Goal: Task Accomplishment & Management: Use online tool/utility

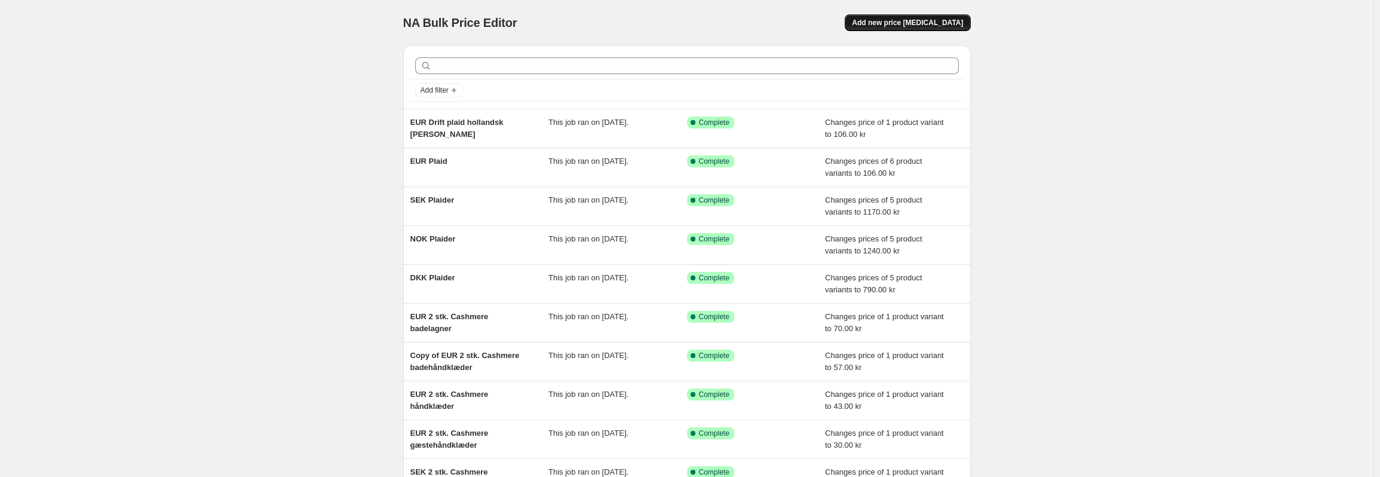
click at [930, 28] on button "Add new price [MEDICAL_DATA]" at bounding box center [907, 22] width 125 height 17
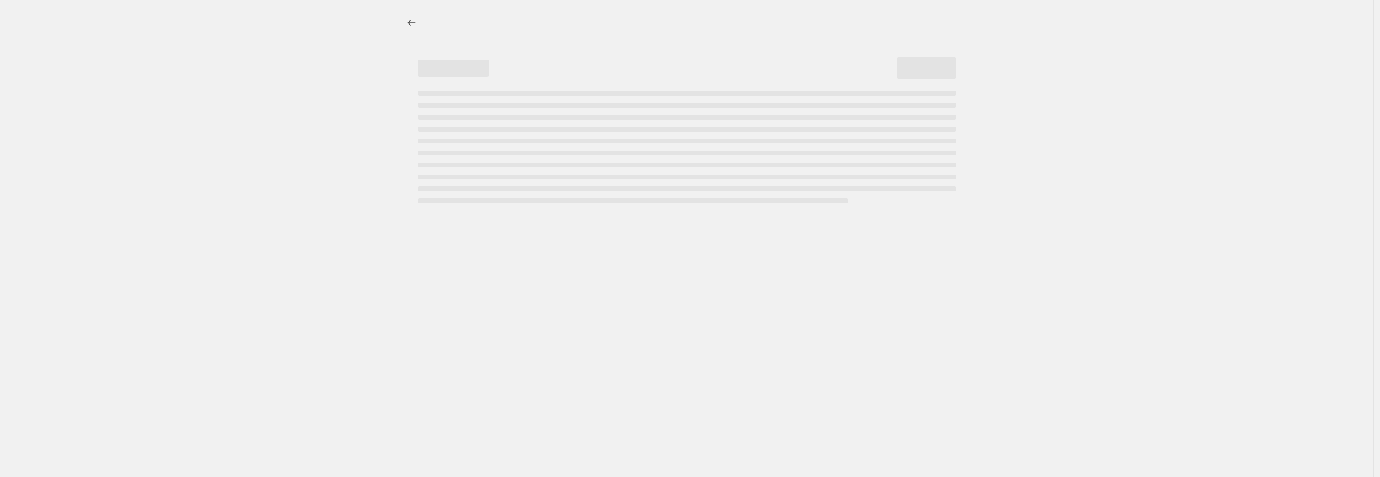
select select "percentage"
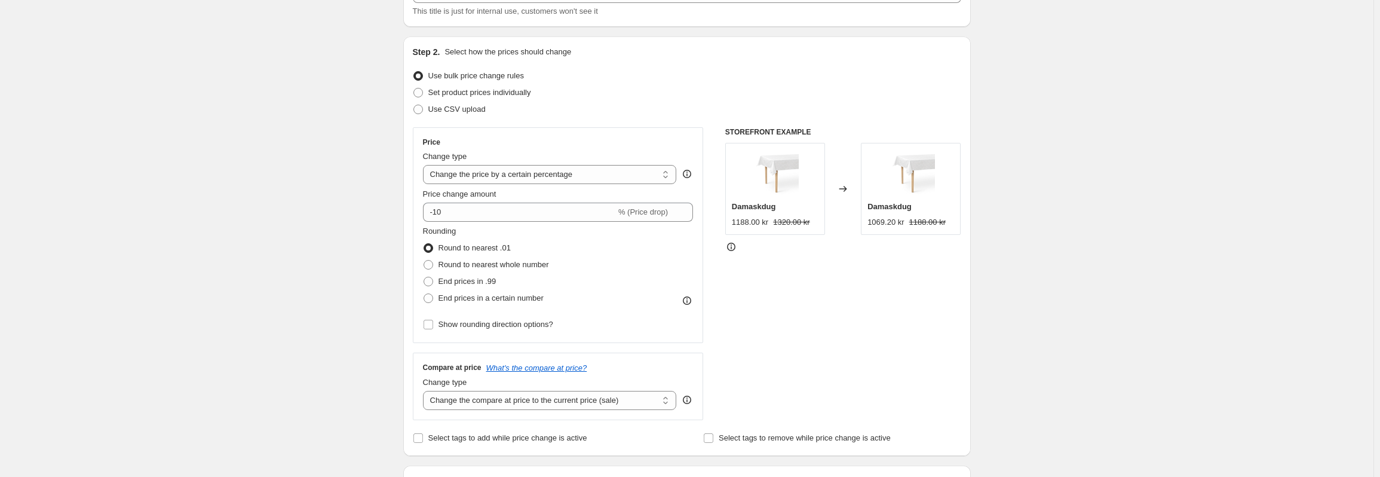
scroll to position [60, 0]
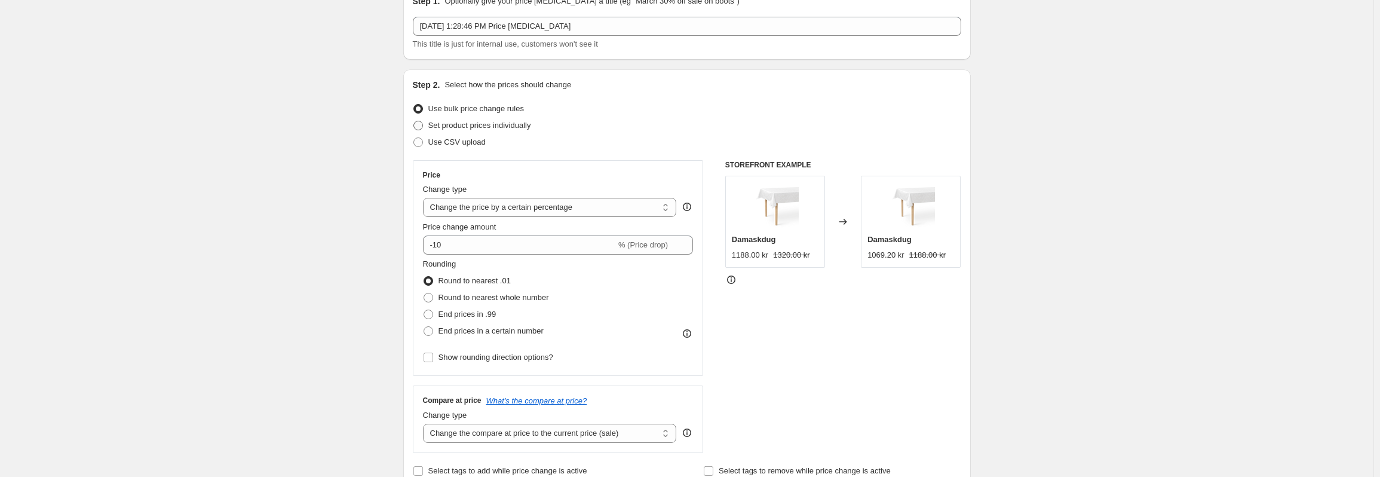
click at [507, 124] on span "Set product prices individually" at bounding box center [479, 125] width 103 height 9
click at [414, 121] on input "Set product prices individually" at bounding box center [413, 121] width 1 height 1
radio input "true"
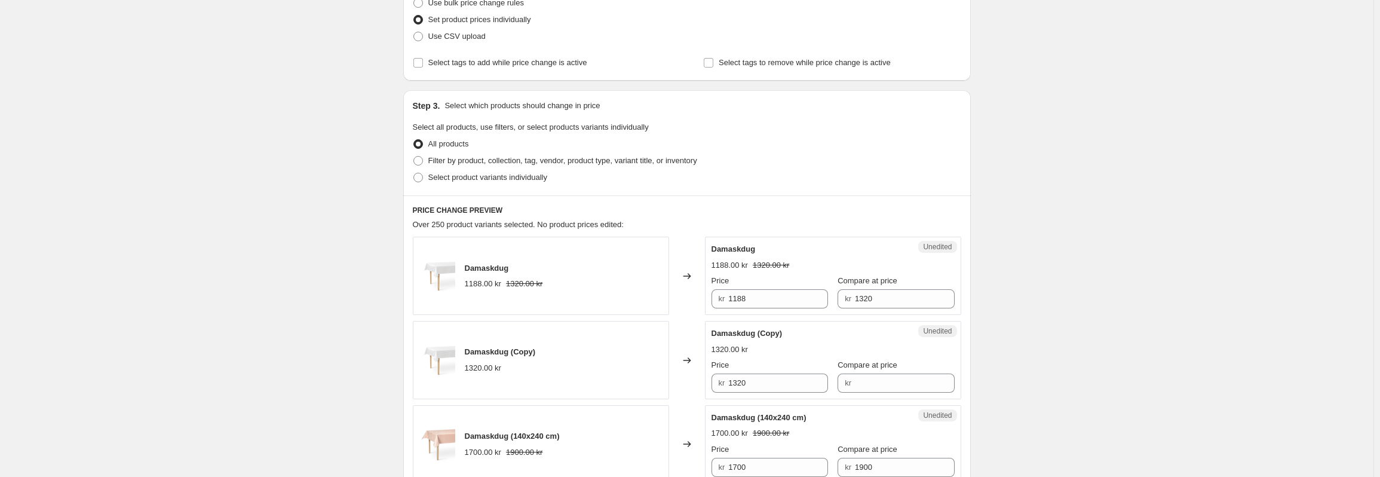
scroll to position [179, 0]
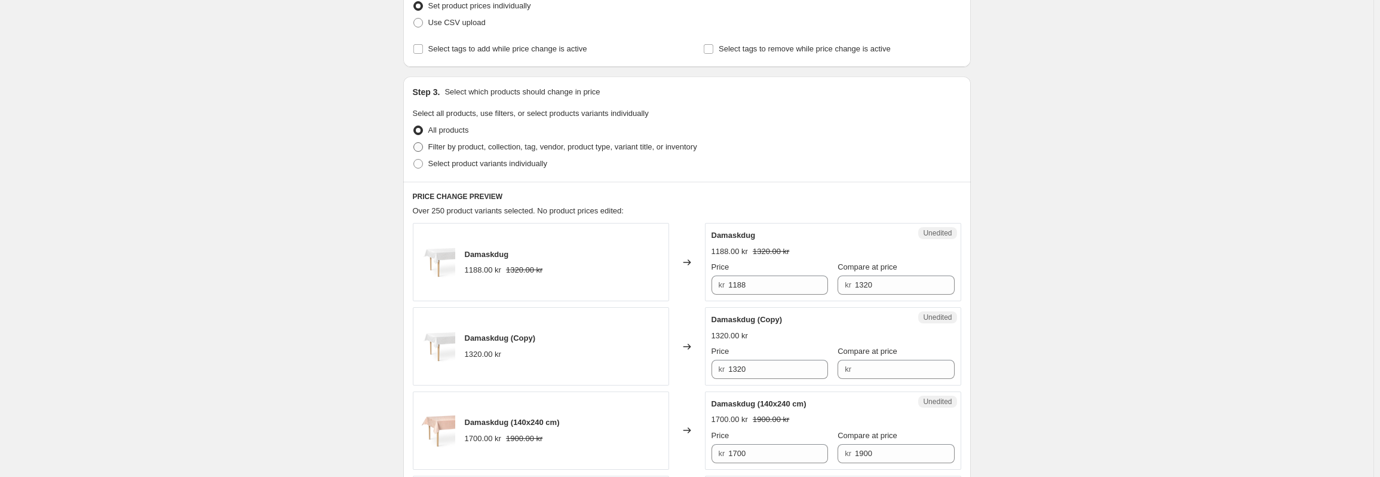
click at [489, 145] on span "Filter by product, collection, tag, vendor, product type, variant title, or inv…" at bounding box center [562, 146] width 269 height 9
click at [414, 143] on input "Filter by product, collection, tag, vendor, product type, variant title, or inv…" at bounding box center [413, 142] width 1 height 1
radio input "true"
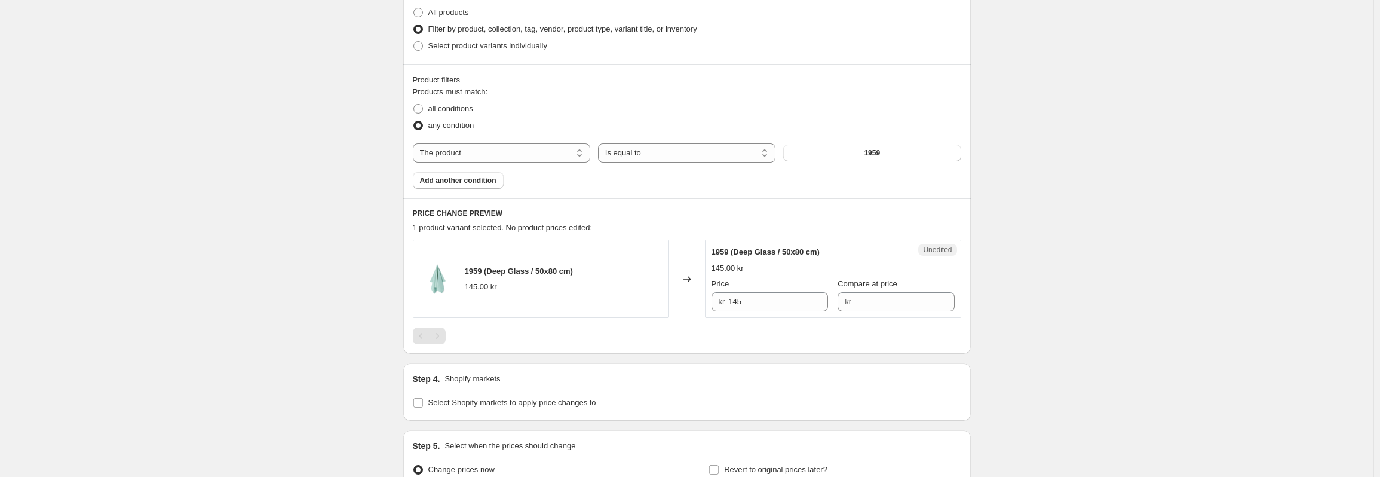
scroll to position [299, 0]
click at [845, 152] on button "1959" at bounding box center [871, 151] width 177 height 17
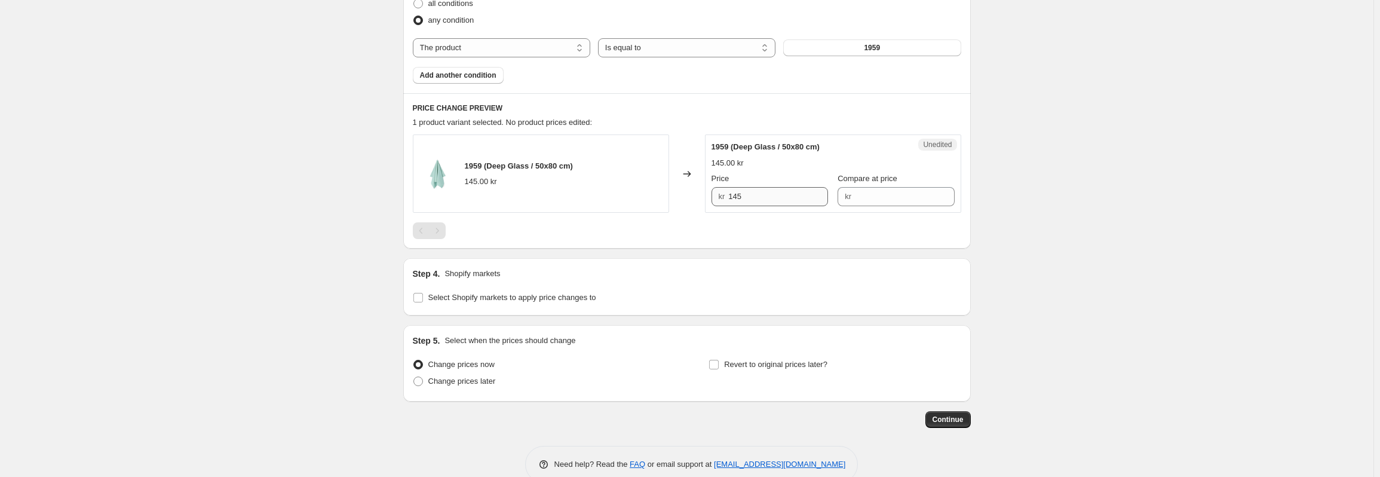
scroll to position [418, 0]
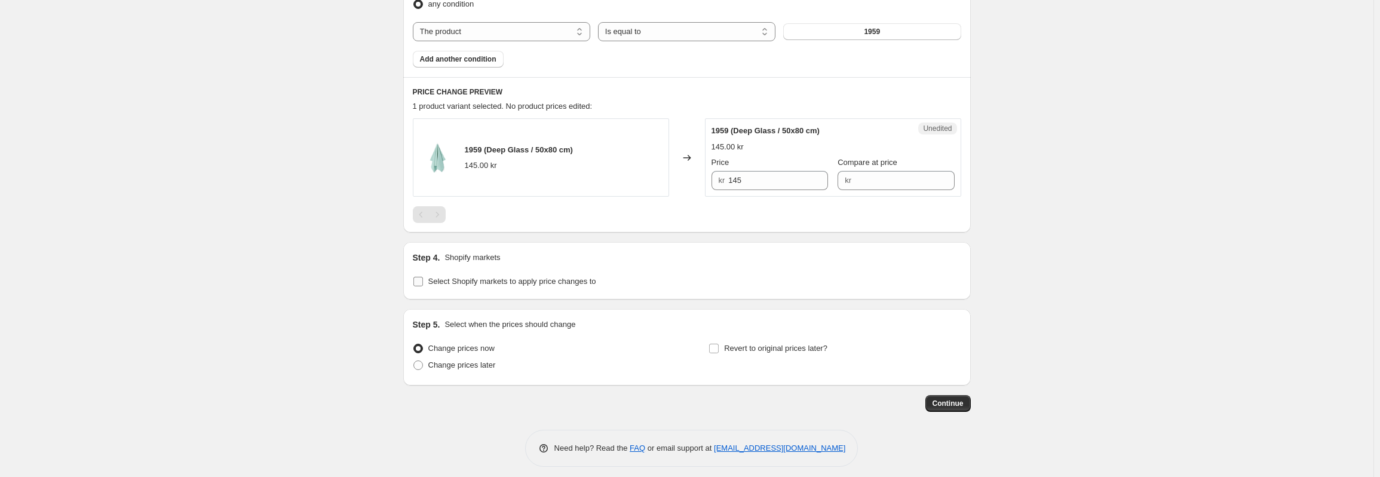
click at [467, 281] on span "Select Shopify markets to apply price changes to" at bounding box center [512, 281] width 168 height 9
click at [423, 281] on input "Select Shopify markets to apply price changes to" at bounding box center [418, 282] width 10 height 10
checkbox input "true"
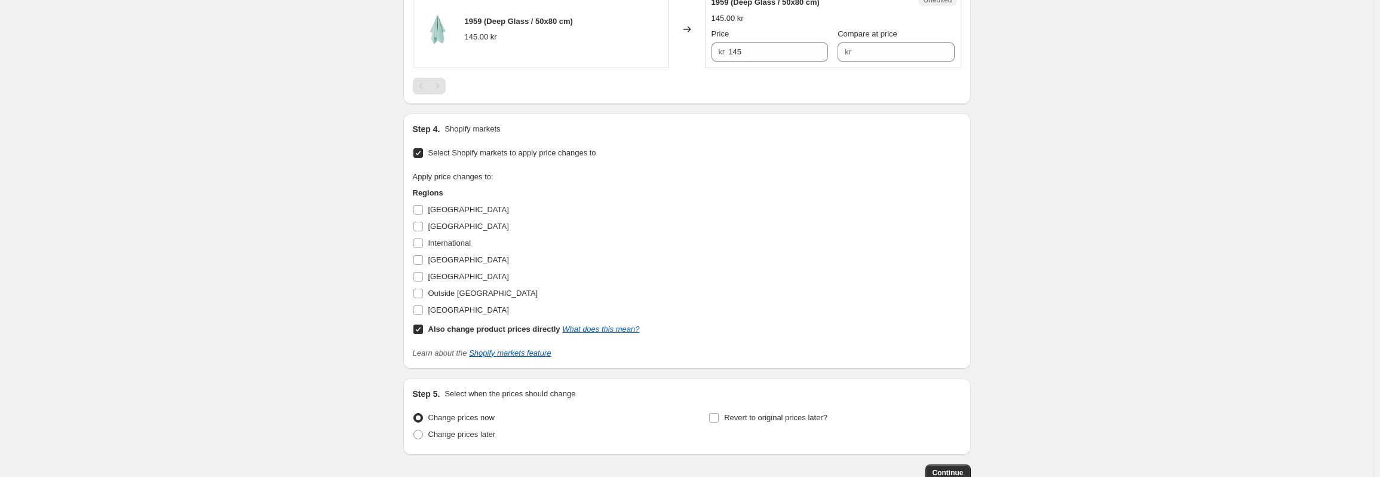
scroll to position [597, 0]
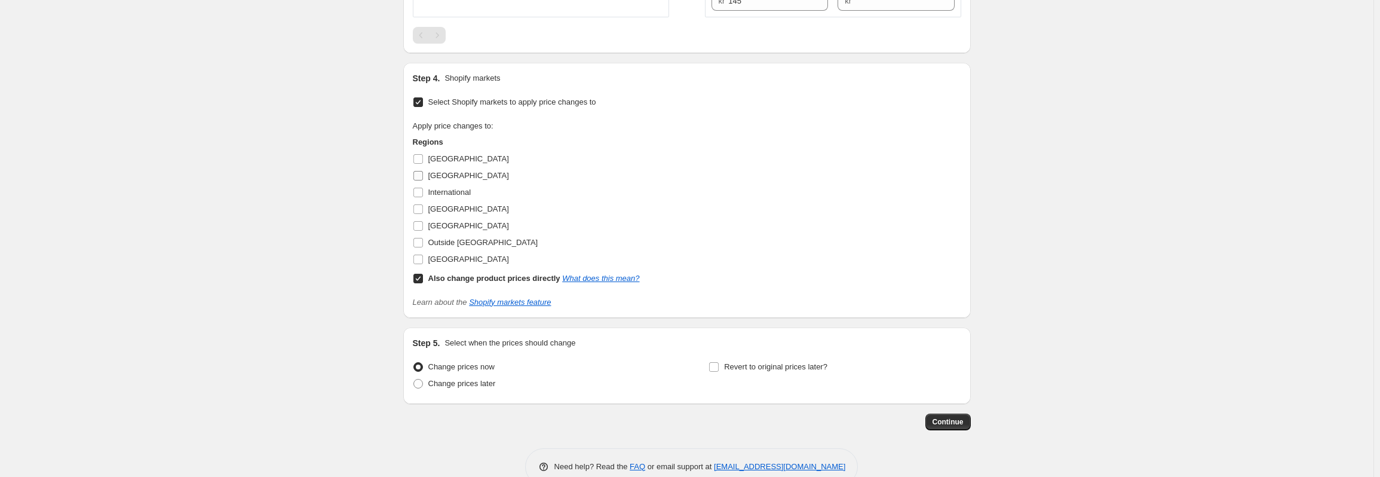
click at [428, 173] on label "[GEOGRAPHIC_DATA]" at bounding box center [461, 175] width 96 height 17
click at [423, 173] on input "[GEOGRAPHIC_DATA]" at bounding box center [418, 176] width 10 height 10
checkbox input "true"
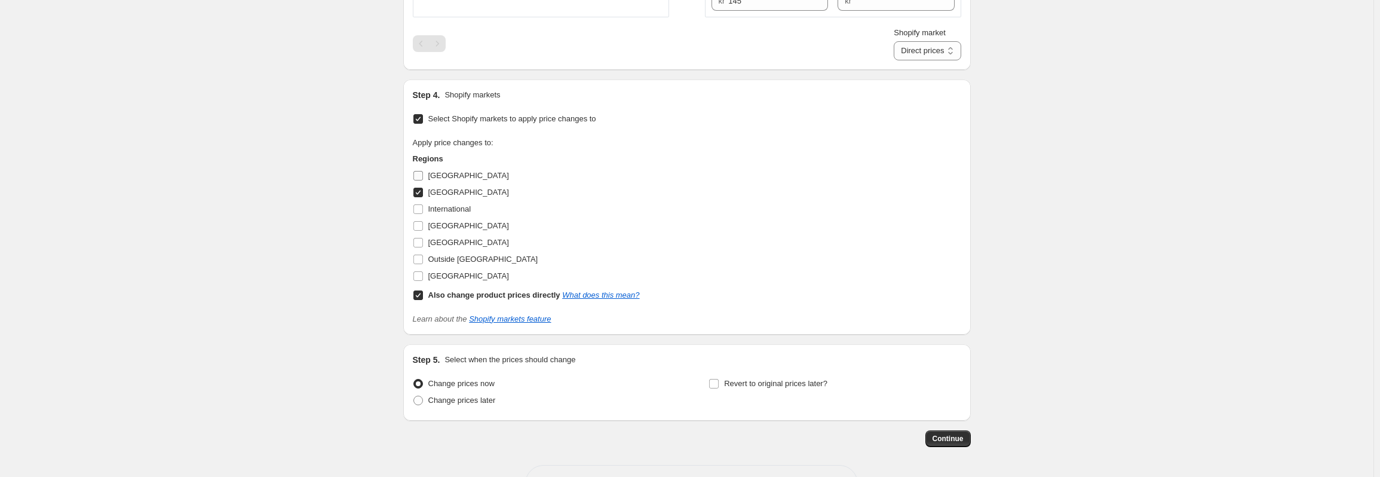
click at [423, 174] on input "[GEOGRAPHIC_DATA]" at bounding box center [418, 176] width 10 height 10
checkbox input "true"
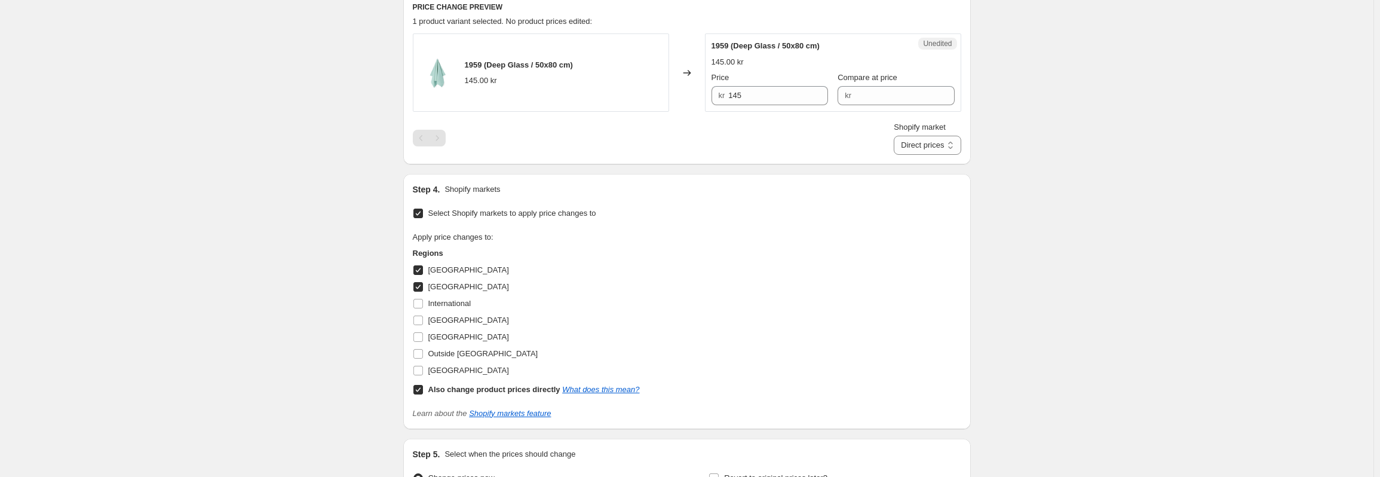
scroll to position [478, 0]
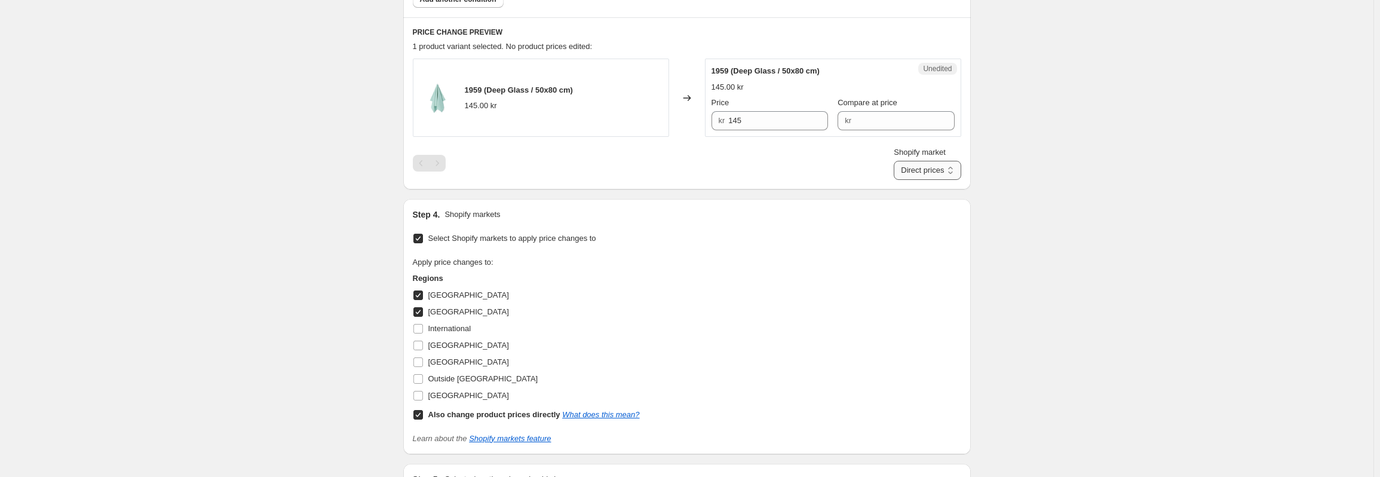
click at [927, 170] on select "Direct prices [GEOGRAPHIC_DATA] [GEOGRAPHIC_DATA]" at bounding box center [927, 170] width 67 height 19
select select "86089990453"
click at [909, 180] on select "Direct prices [GEOGRAPHIC_DATA] [GEOGRAPHIC_DATA]" at bounding box center [927, 170] width 67 height 19
